Goal: Information Seeking & Learning: Learn about a topic

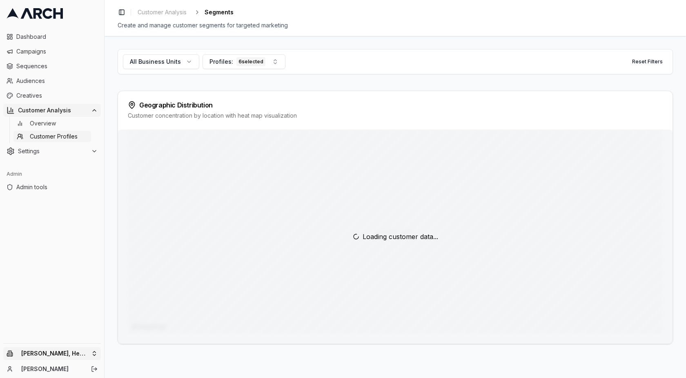
click at [34, 352] on html "Dashboard Campaigns Sequences Audiences Creatives Customer Analysis Overview Cu…" at bounding box center [343, 189] width 686 height 378
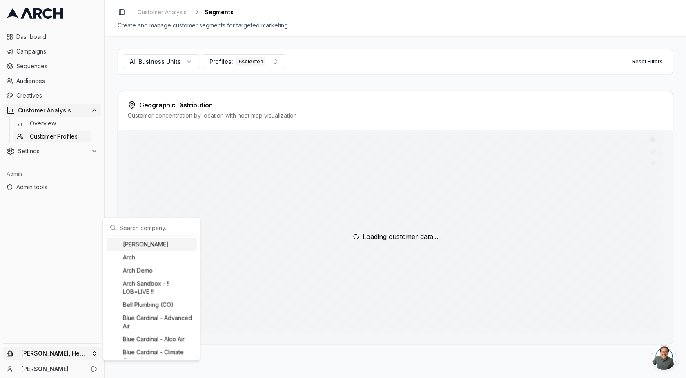
click at [150, 230] on input "text" at bounding box center [157, 227] width 74 height 16
type input "a"
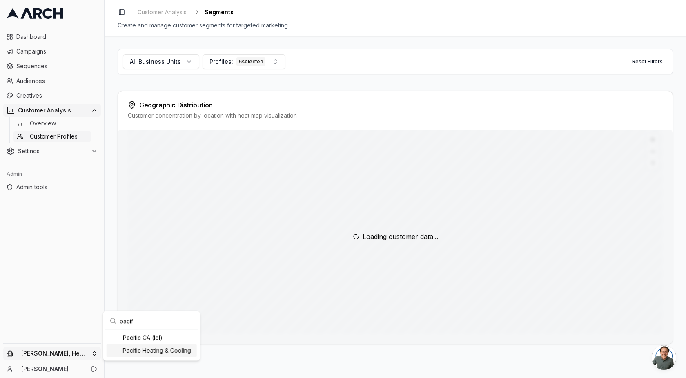
type input "pacif"
click at [167, 353] on div "Pacific Heating & Cooling" at bounding box center [152, 350] width 90 height 13
click at [105, 234] on html "Dashboard Campaigns Sequences Audiences Creatives Customer Analysis Overview Cu…" at bounding box center [343, 189] width 686 height 378
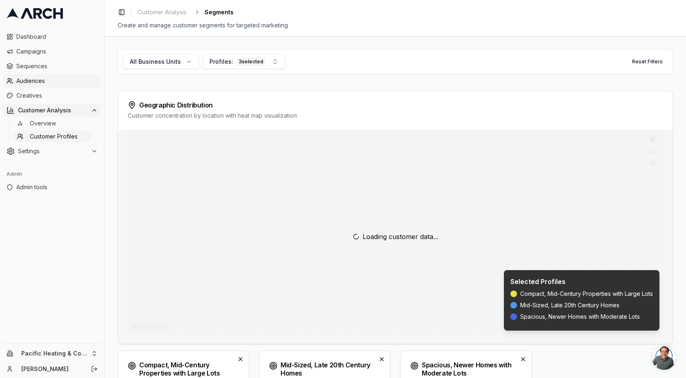
click at [43, 81] on span "Audiences" at bounding box center [56, 81] width 81 height 8
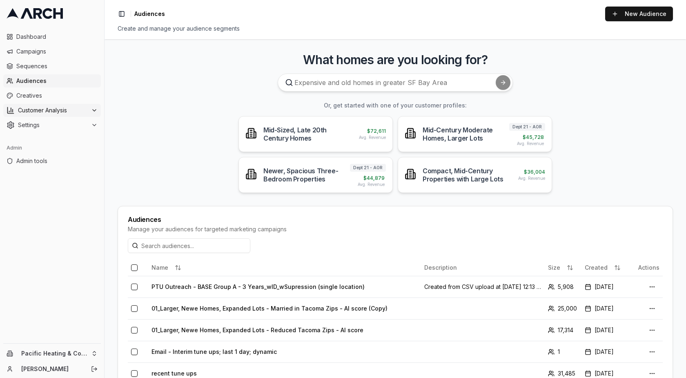
click at [38, 108] on span "Customer Analysis" at bounding box center [53, 110] width 70 height 8
click at [43, 122] on span "Overview" at bounding box center [43, 123] width 26 height 8
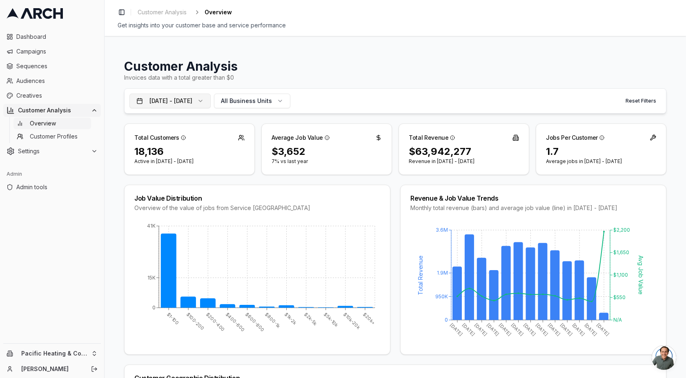
click at [175, 101] on button "[DATE] - [DATE]" at bounding box center [169, 101] width 81 height 15
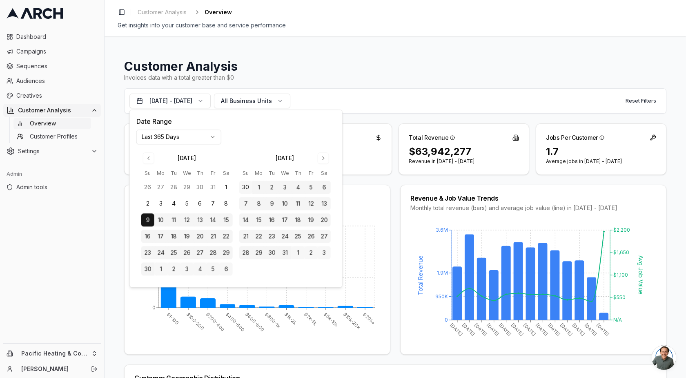
click at [180, 136] on html "Dashboard Campaigns Sequences Audiences Creatives Customer Analysis Overview Cu…" at bounding box center [343, 189] width 686 height 378
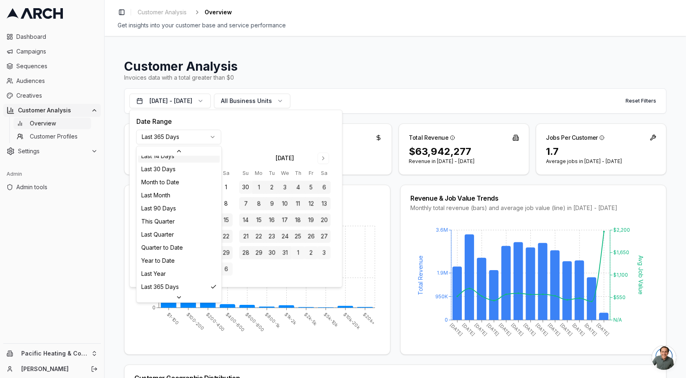
scroll to position [74, 0]
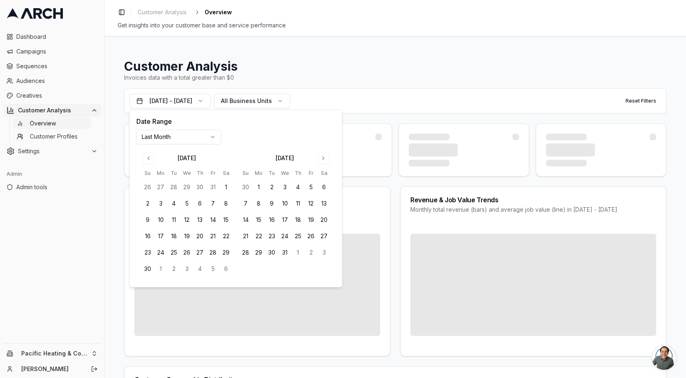
click at [279, 74] on div "Invoices data with a total greater than $0" at bounding box center [395, 78] width 543 height 8
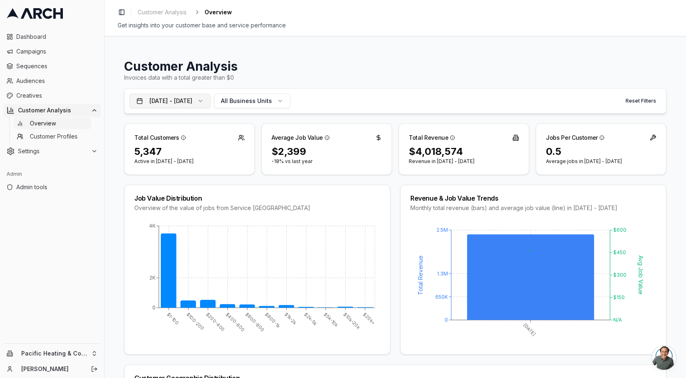
click at [210, 98] on button "[DATE] - [DATE]" at bounding box center [169, 101] width 81 height 15
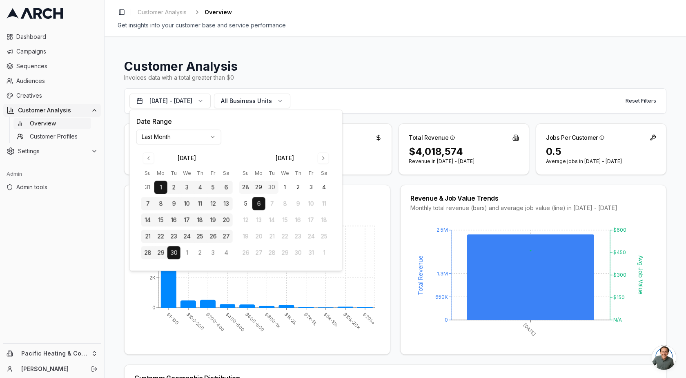
click at [188, 140] on html "Dashboard Campaigns Sequences Audiences Creatives Customer Analysis Overview Cu…" at bounding box center [343, 189] width 686 height 378
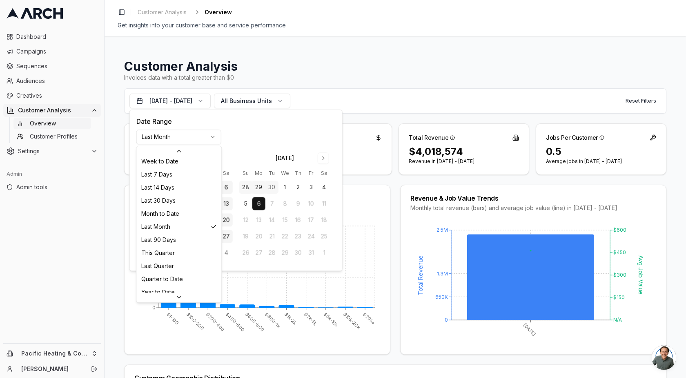
scroll to position [78, 0]
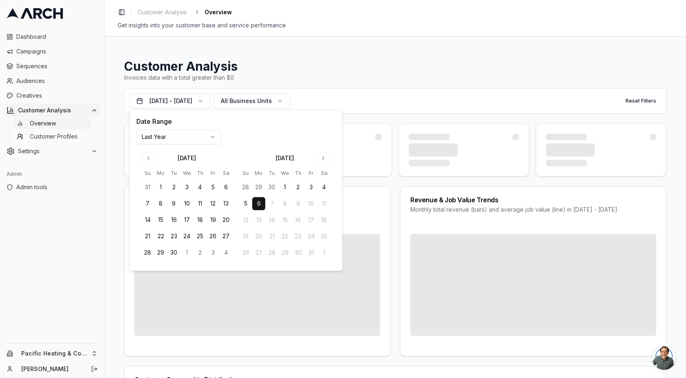
click at [312, 60] on h1 "Customer Analysis" at bounding box center [395, 66] width 543 height 15
